Goal: Transaction & Acquisition: Book appointment/travel/reservation

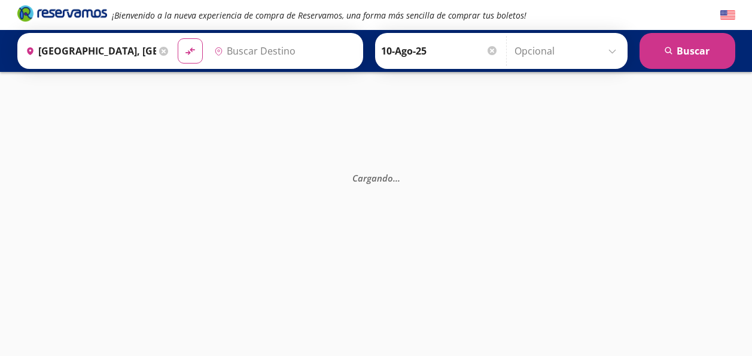
type input "[GEOGRAPHIC_DATA], [GEOGRAPHIC_DATA]"
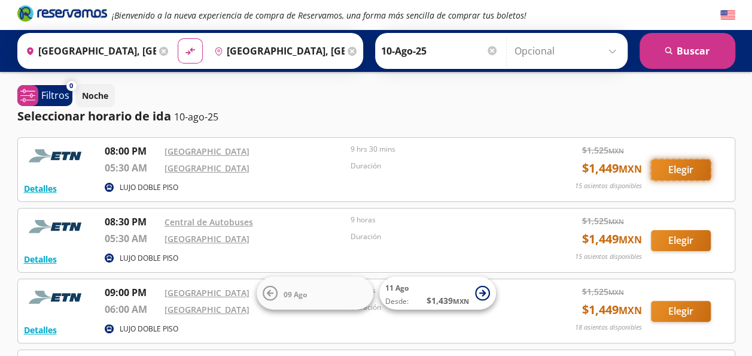
click at [684, 167] on button "Elegir" at bounding box center [681, 169] width 60 height 21
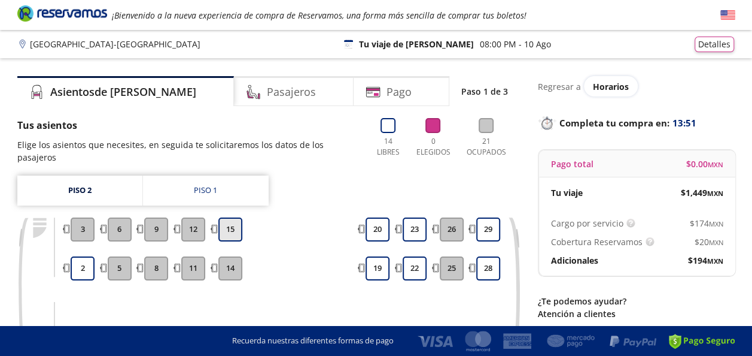
click at [229, 217] on button "15" at bounding box center [230, 229] width 24 height 24
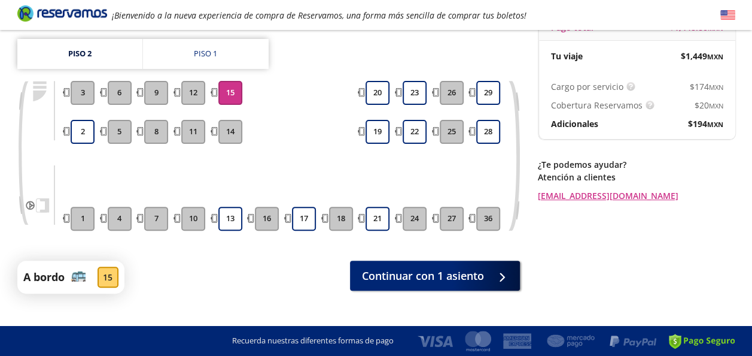
scroll to position [145, 0]
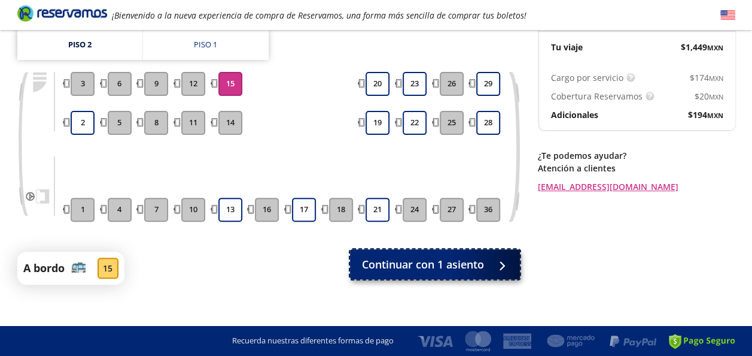
click at [448, 256] on span "Continuar con 1 asiento" at bounding box center [423, 264] width 122 height 16
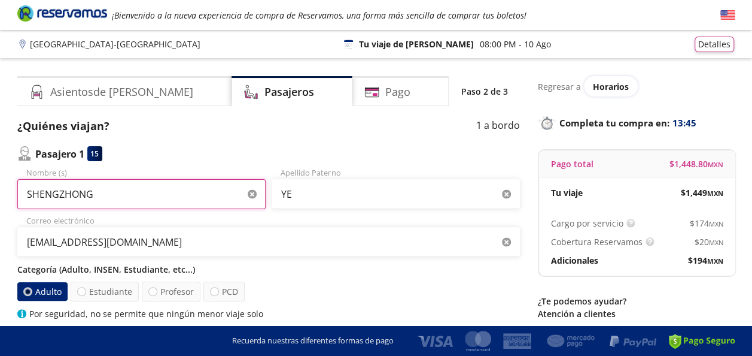
click at [133, 189] on input "SHENGZHONG" at bounding box center [141, 194] width 248 height 30
drag, startPoint x: 173, startPoint y: 200, endPoint x: -2, endPoint y: 201, distance: 175.4
click at [0, 201] on html "Group 9 Created with Sketch. Datos para la compra [GEOGRAPHIC_DATA] - [GEOGRAPH…" at bounding box center [376, 271] width 752 height 543
type input "HU"
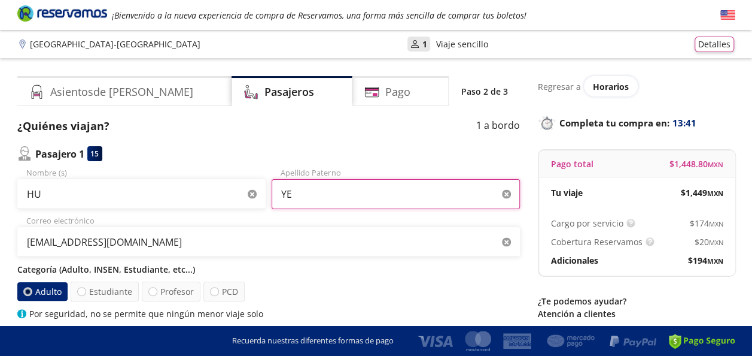
drag, startPoint x: 308, startPoint y: 200, endPoint x: 257, endPoint y: 198, distance: 50.9
click at [259, 199] on div "HU Nombre (s) YE Apellido [PERSON_NAME]" at bounding box center [268, 188] width 503 height 42
type input "SUN"
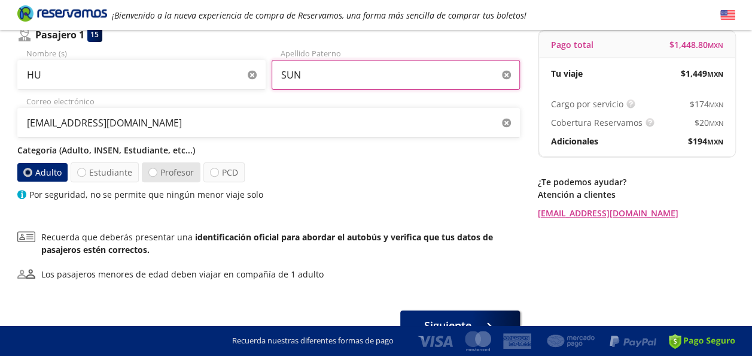
scroll to position [120, 0]
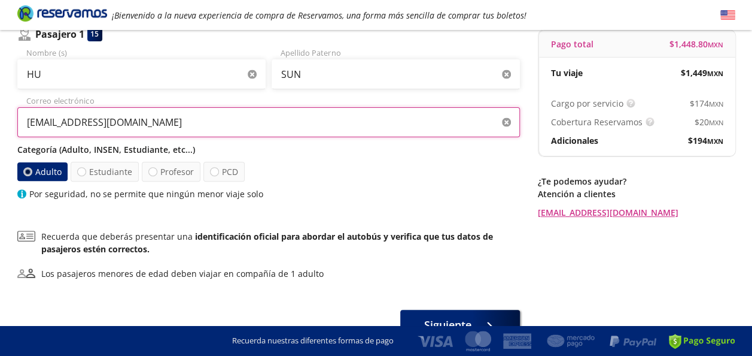
click at [185, 124] on input "[EMAIL_ADDRESS][DOMAIN_NAME]" at bounding box center [268, 122] width 503 height 30
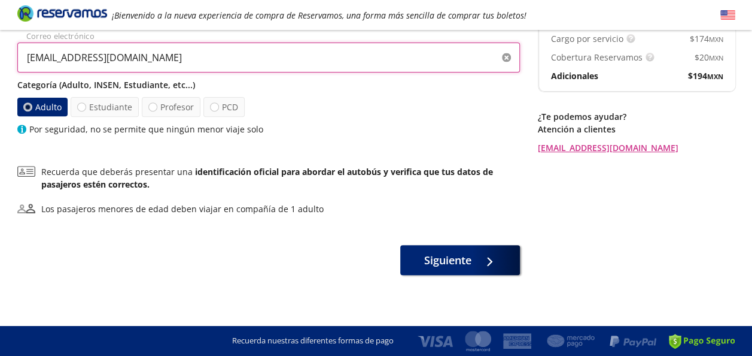
scroll to position [187, 0]
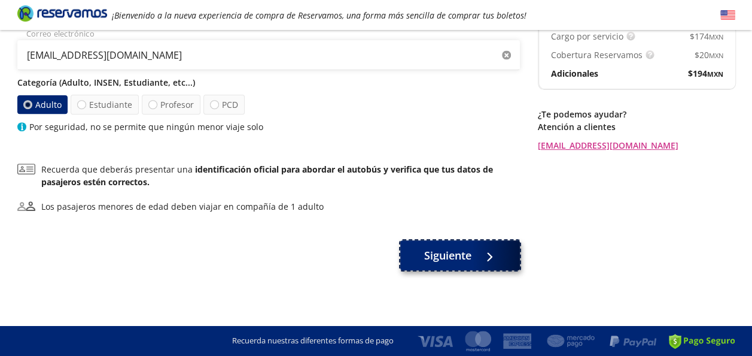
click at [467, 259] on span "Siguiente" at bounding box center [447, 255] width 47 height 16
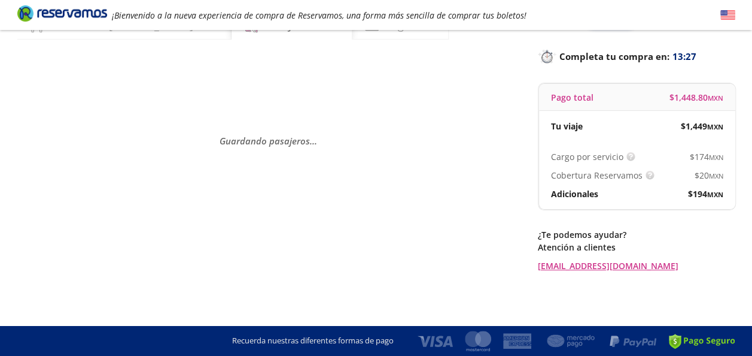
scroll to position [0, 0]
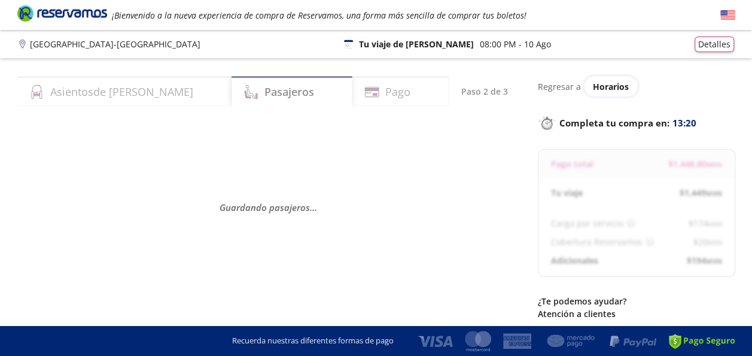
select select "MX"
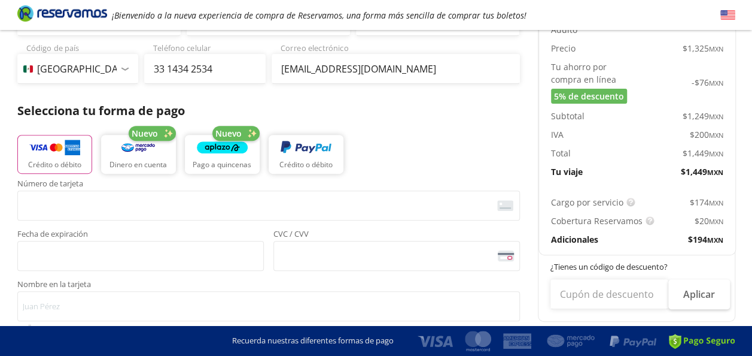
scroll to position [180, 0]
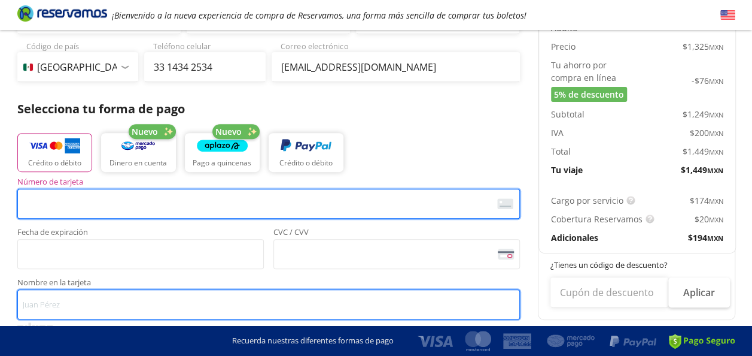
type input "[PERSON_NAME]"
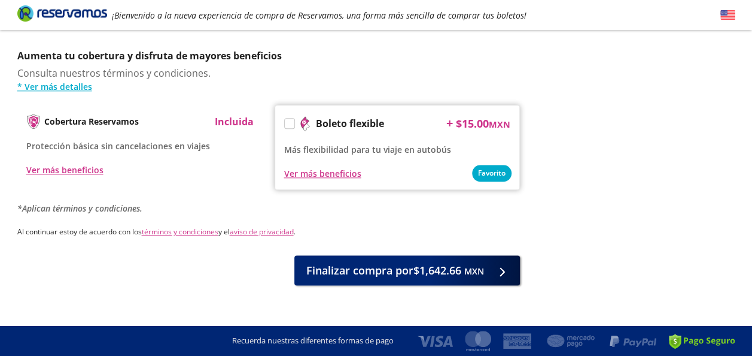
scroll to position [602, 0]
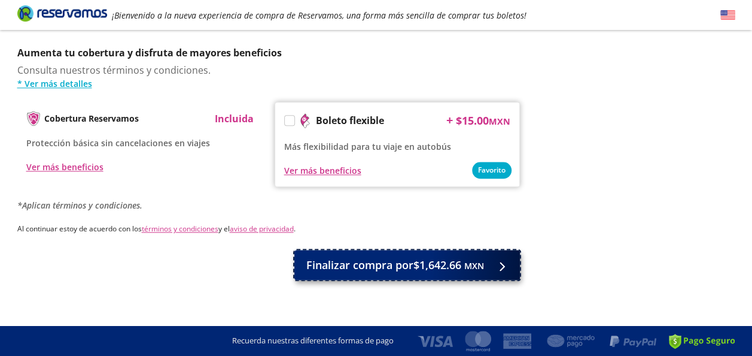
click at [440, 257] on span "Finalizar compra por $1,642.66 MXN" at bounding box center [395, 265] width 178 height 16
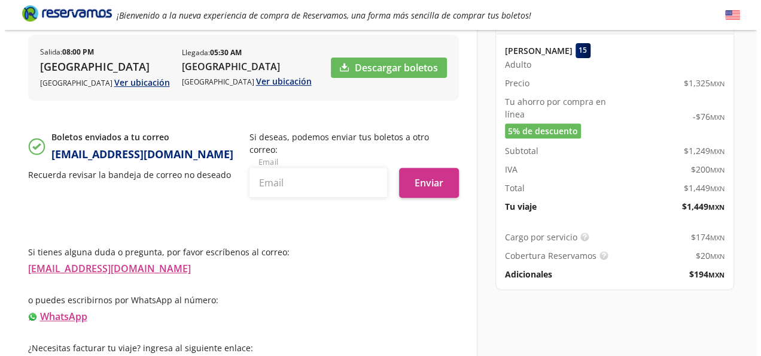
scroll to position [204, 0]
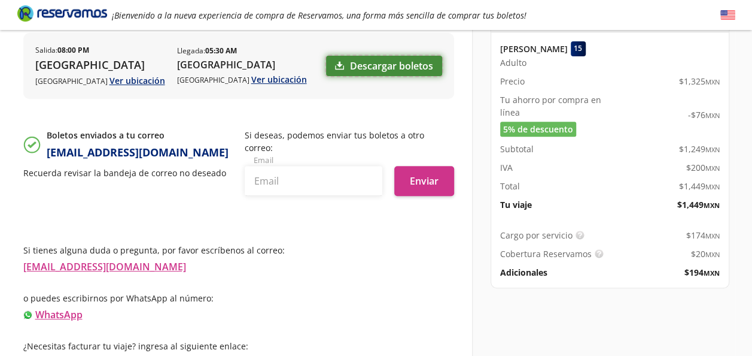
click at [382, 61] on link "Descargar boletos" at bounding box center [384, 66] width 116 height 20
